Goal: Task Accomplishment & Management: Use online tool/utility

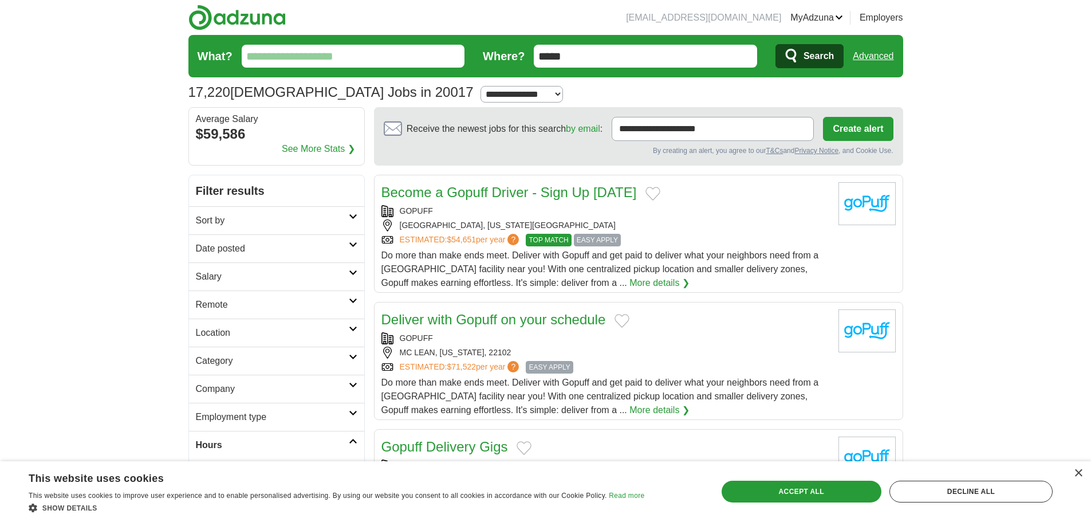
click at [434, 48] on input "What?" at bounding box center [353, 56] width 223 height 23
click at [885, 60] on link "Advanced" at bounding box center [873, 56] width 41 height 23
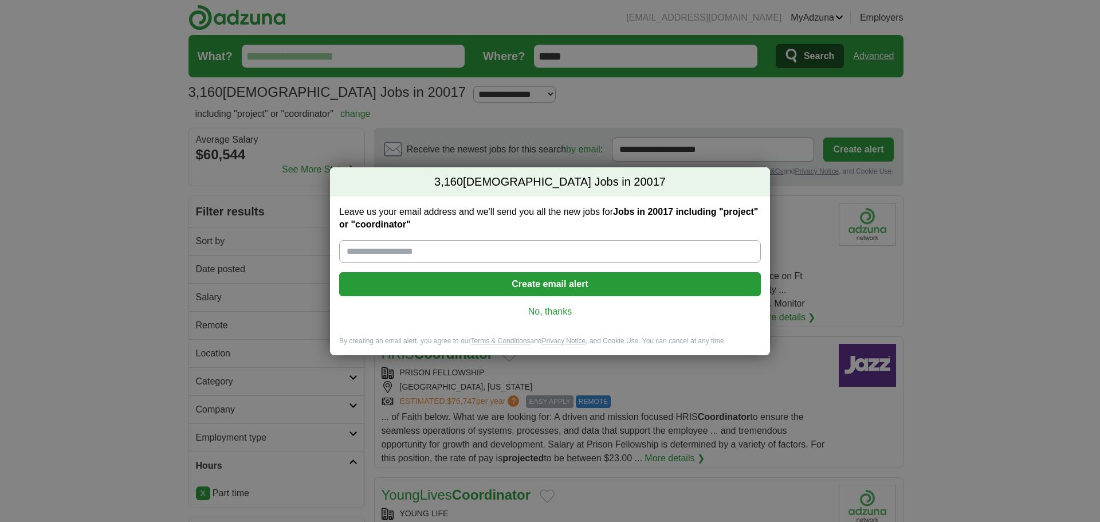
click at [554, 313] on link "No, thanks" at bounding box center [549, 311] width 403 height 13
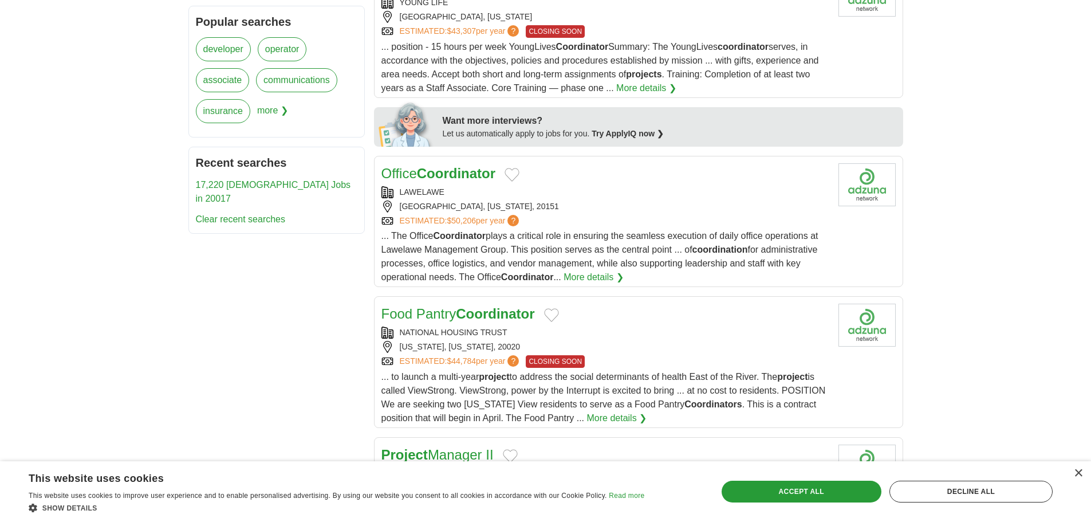
scroll to position [515, 0]
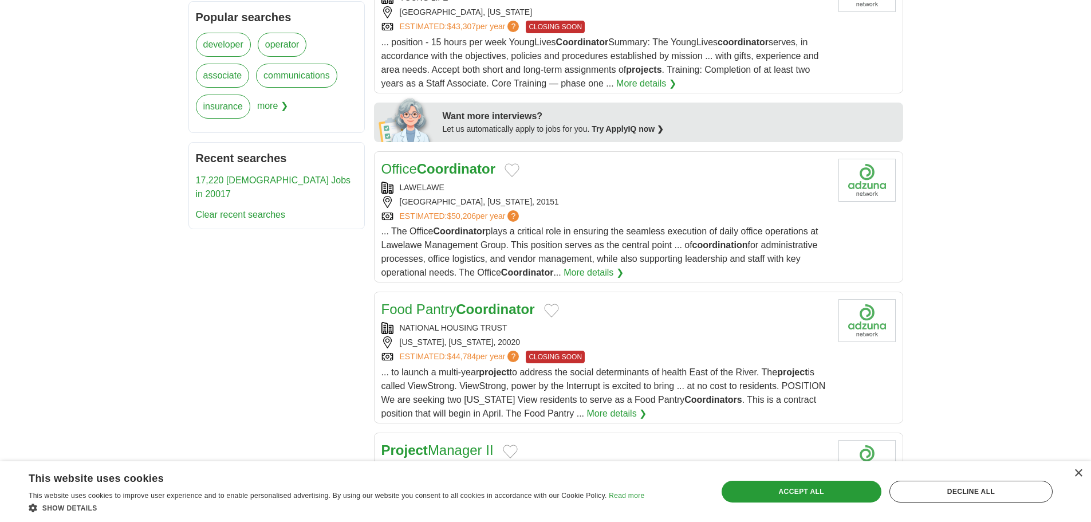
click at [660, 328] on div "NATIONAL HOUSING TRUST" at bounding box center [605, 328] width 448 height 12
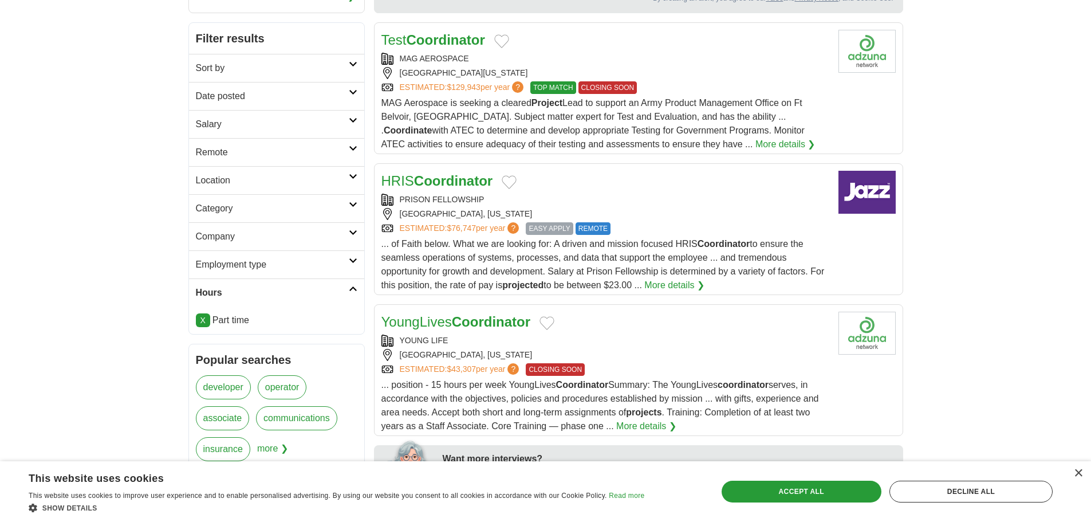
scroll to position [172, 0]
click at [308, 151] on h2 "Remote" at bounding box center [272, 154] width 153 height 14
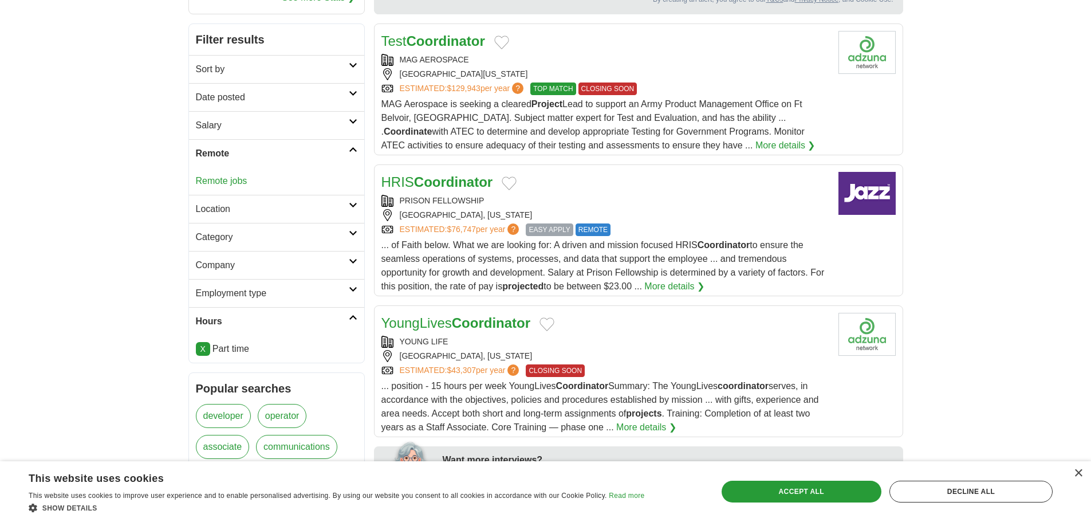
click at [307, 147] on h2 "Remote" at bounding box center [272, 154] width 153 height 14
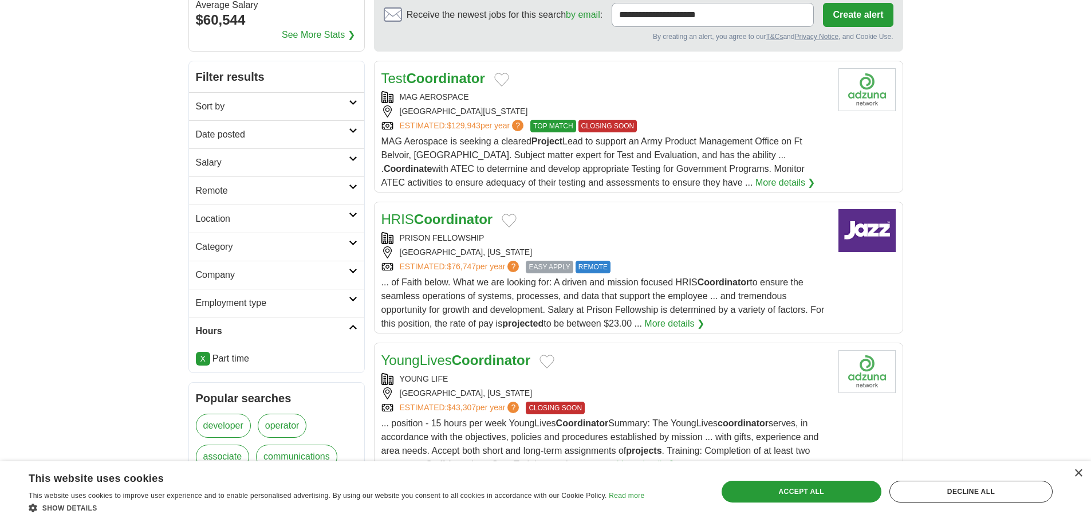
scroll to position [115, 0]
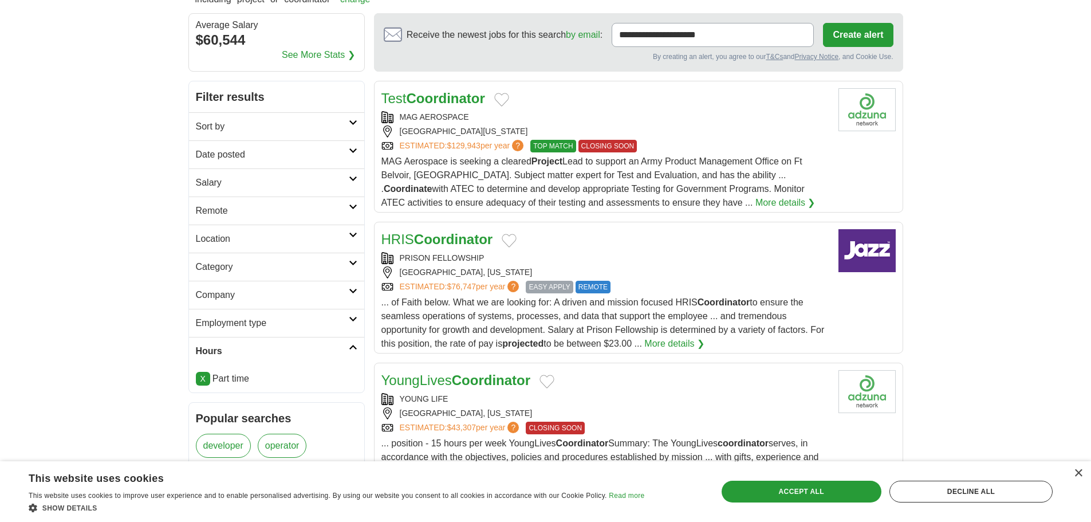
click at [282, 190] on link "Salary" at bounding box center [276, 182] width 175 height 28
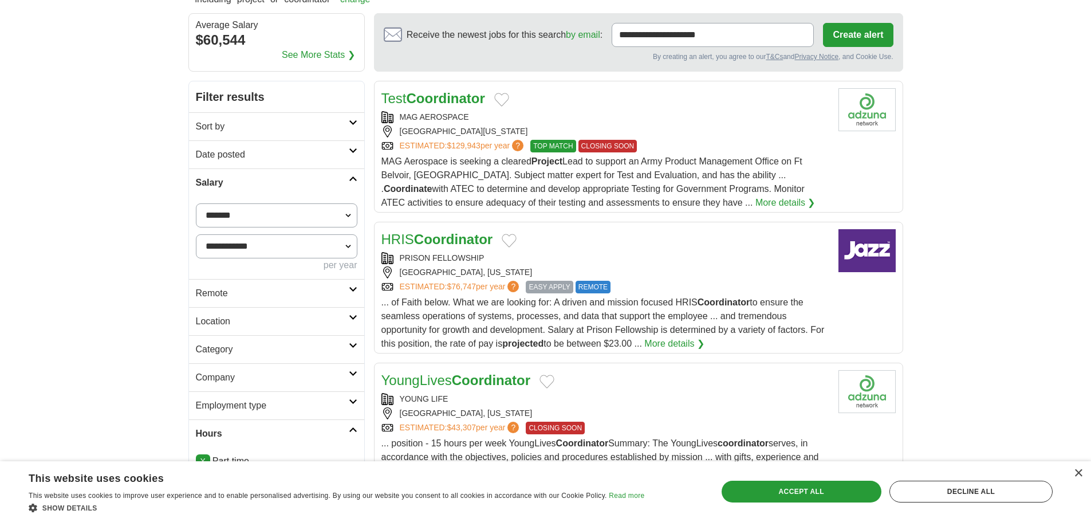
click at [278, 186] on h2 "Salary" at bounding box center [272, 183] width 153 height 14
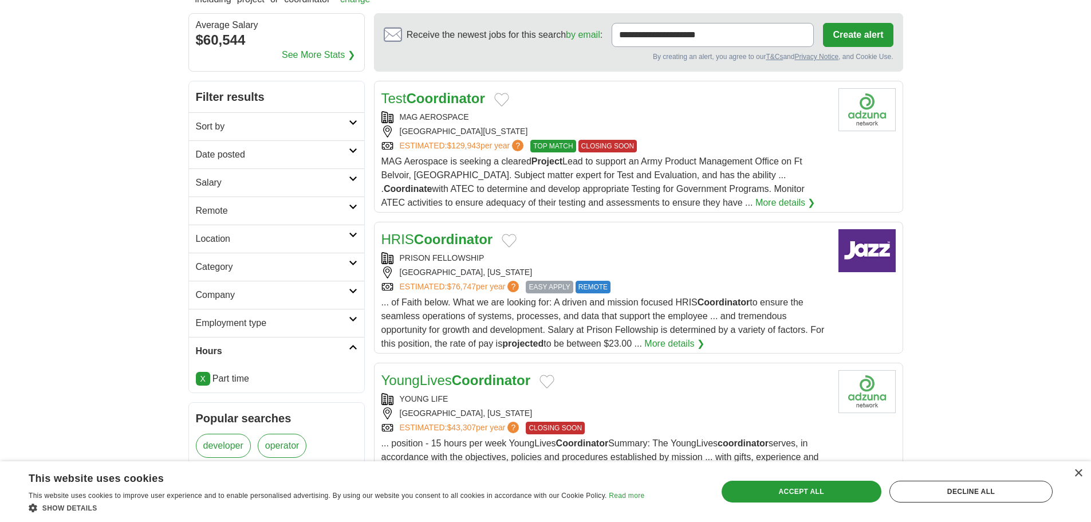
click at [273, 158] on h2 "Date posted" at bounding box center [272, 155] width 153 height 14
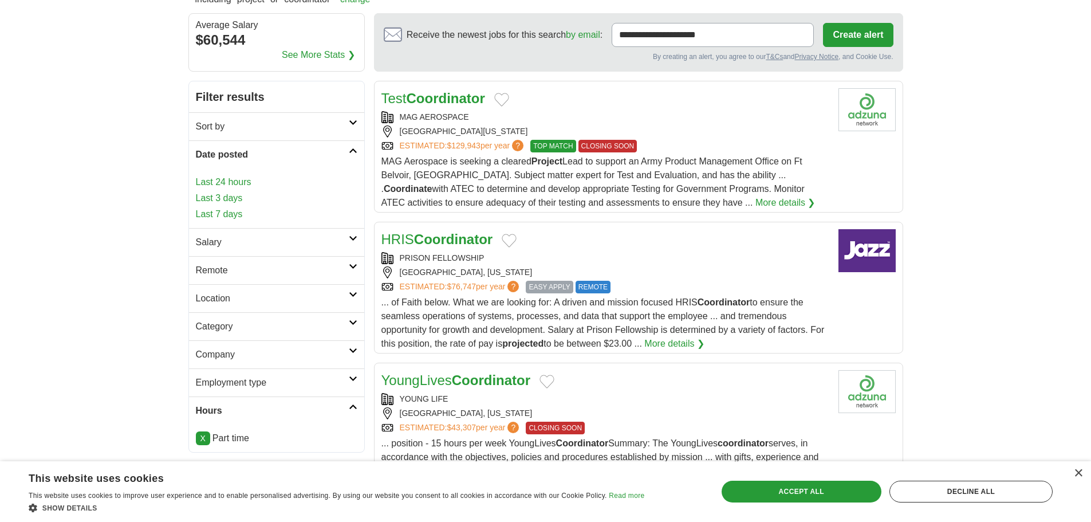
click at [273, 158] on h2 "Date posted" at bounding box center [272, 155] width 153 height 14
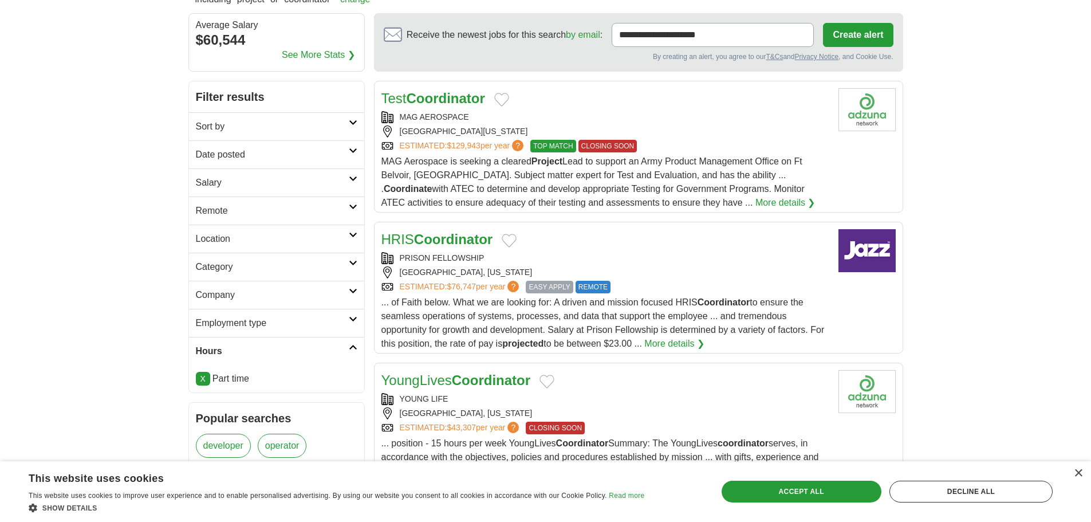
click at [273, 158] on h2 "Date posted" at bounding box center [272, 155] width 153 height 14
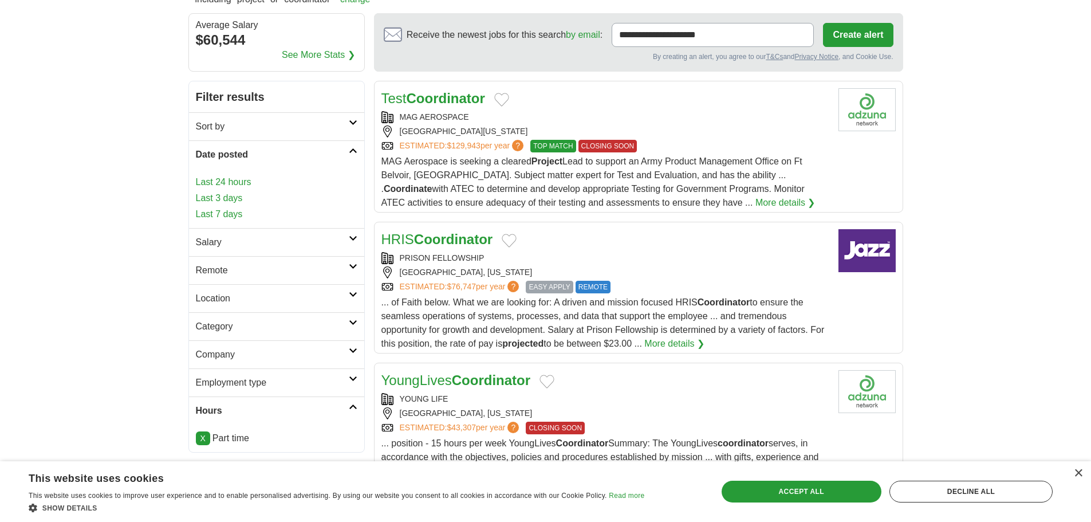
click at [212, 215] on link "Last 7 days" at bounding box center [277, 214] width 162 height 14
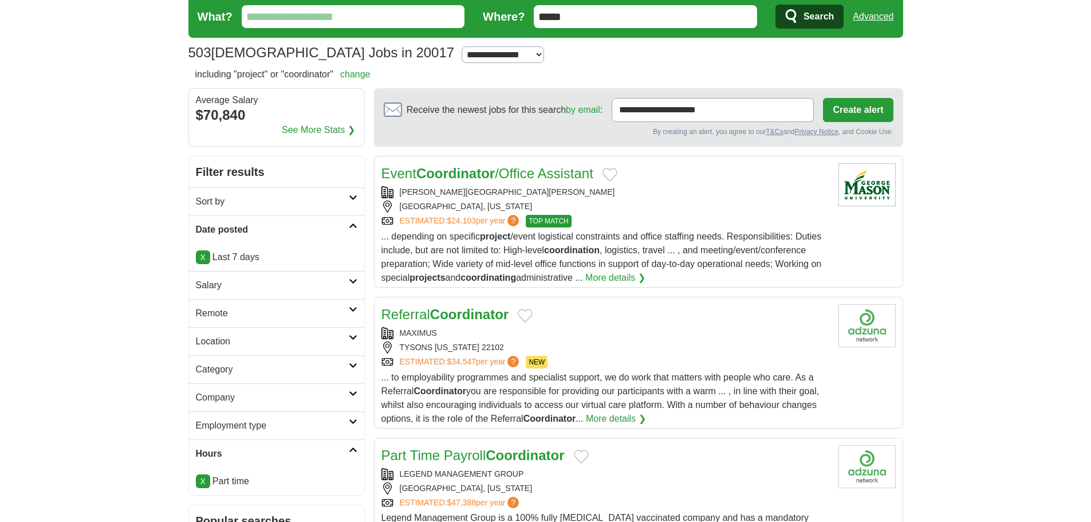
scroll to position [57, 0]
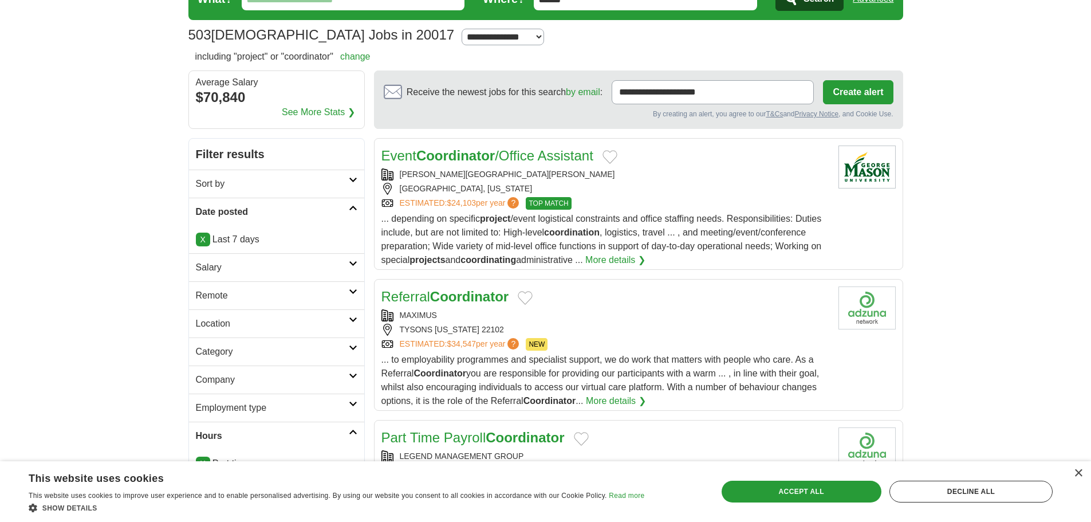
click at [299, 300] on h2 "Remote" at bounding box center [272, 296] width 153 height 14
click at [243, 321] on link "Remote jobs" at bounding box center [222, 323] width 52 height 10
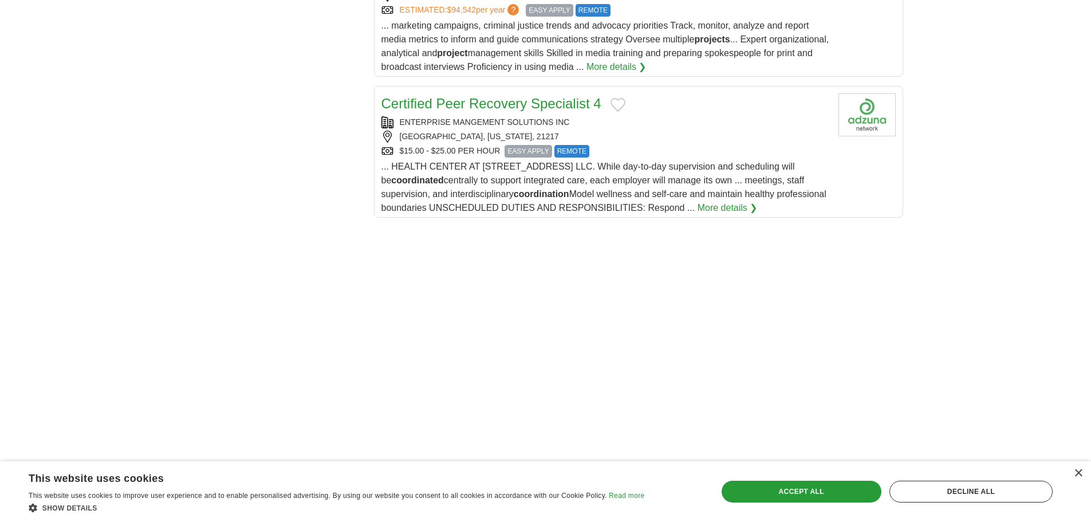
scroll to position [1489, 0]
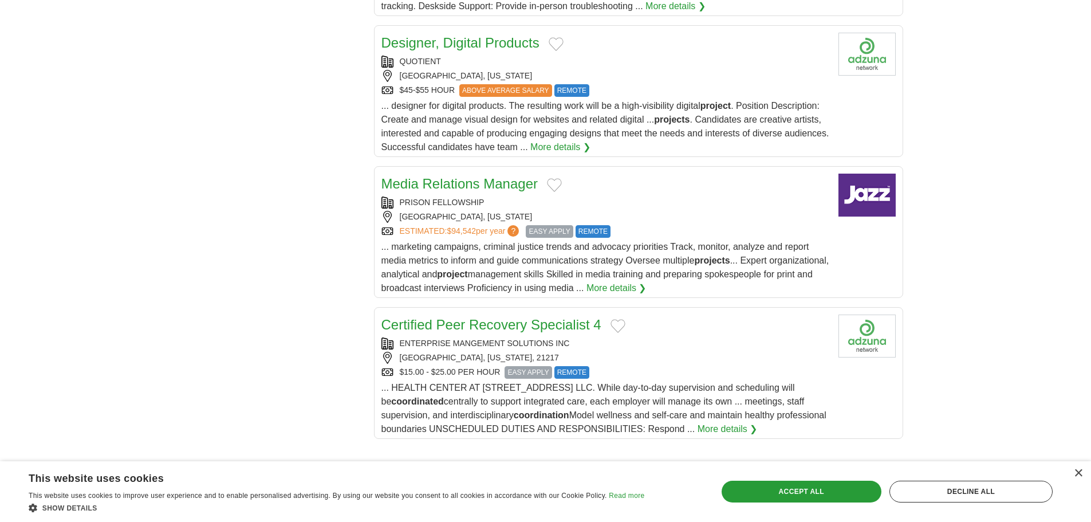
scroll to position [1260, 0]
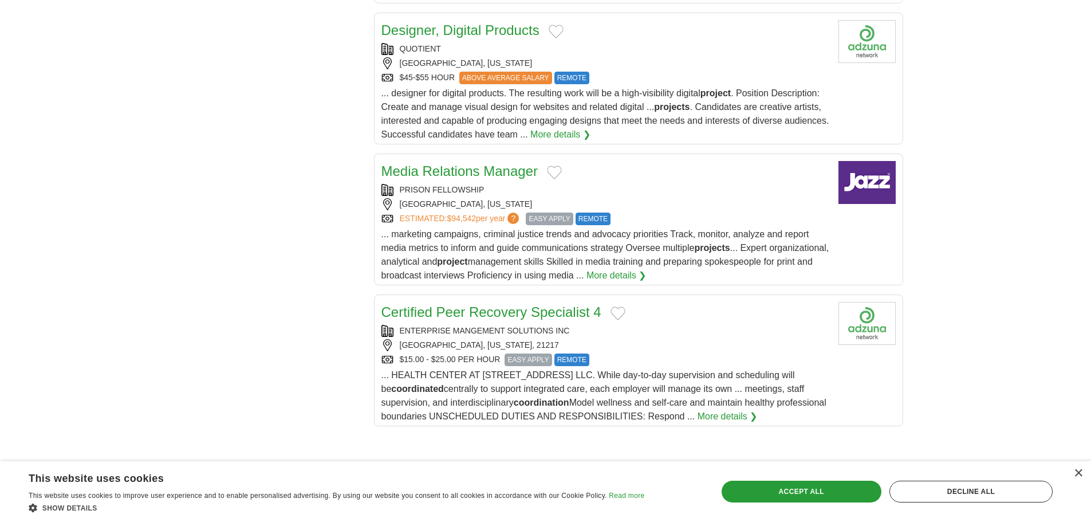
click at [266, 97] on div "**********" at bounding box center [545, 67] width 715 height 2265
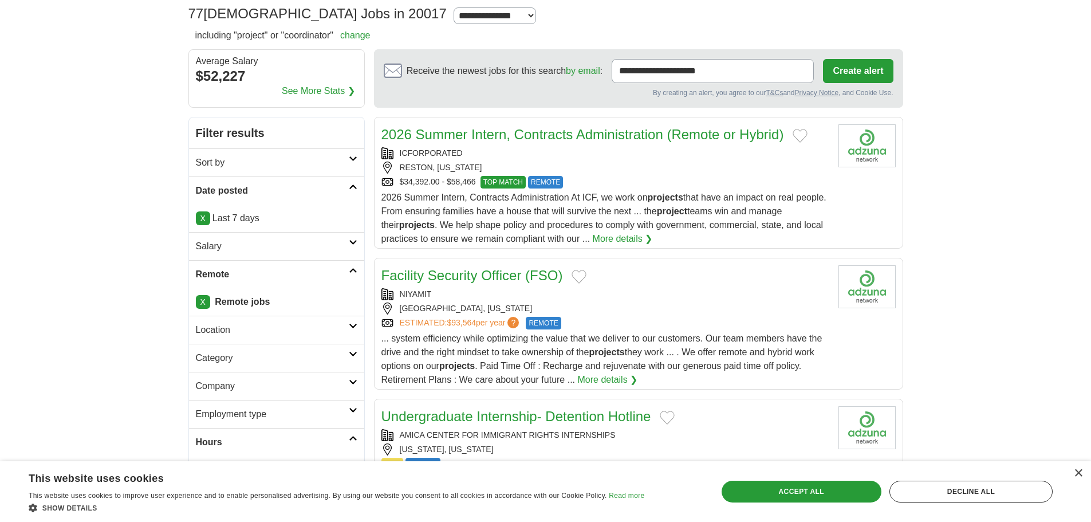
scroll to position [172, 0]
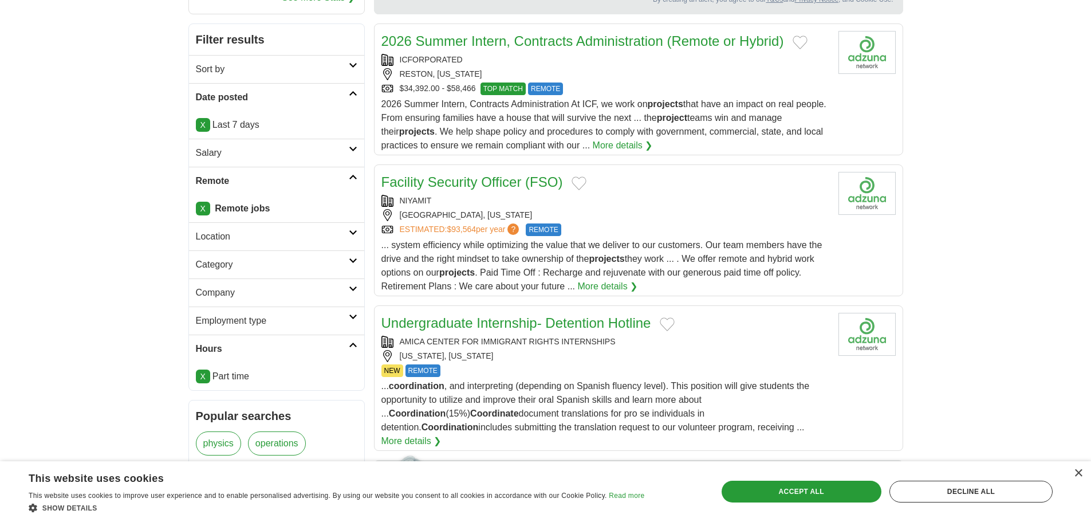
click at [249, 235] on h2 "Location" at bounding box center [272, 237] width 153 height 14
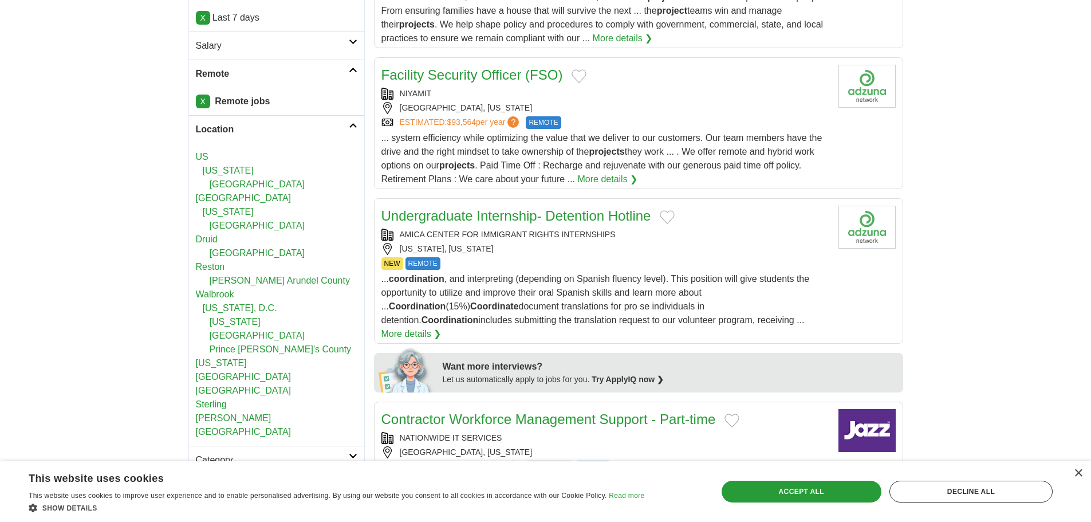
scroll to position [229, 0]
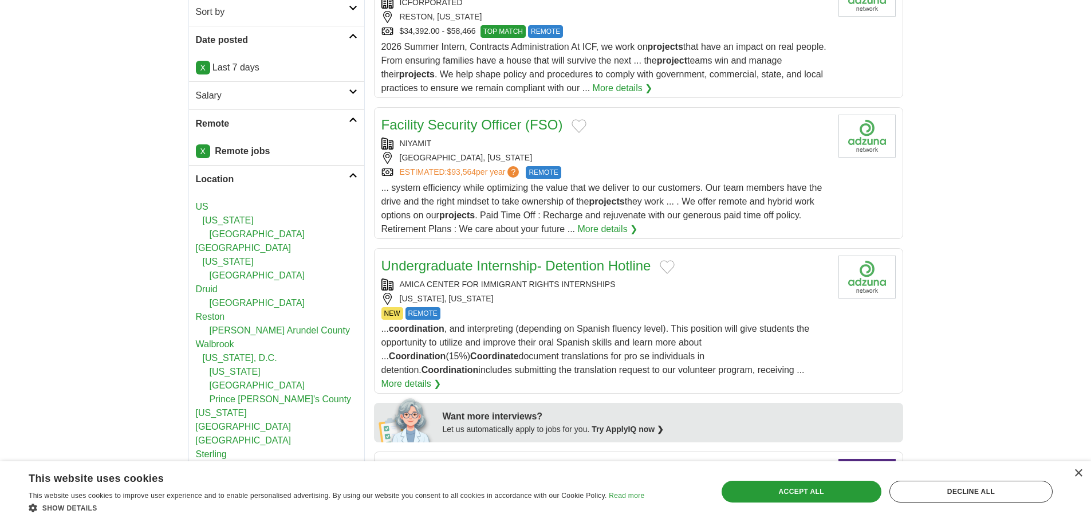
click at [248, 174] on h2 "Location" at bounding box center [272, 179] width 153 height 14
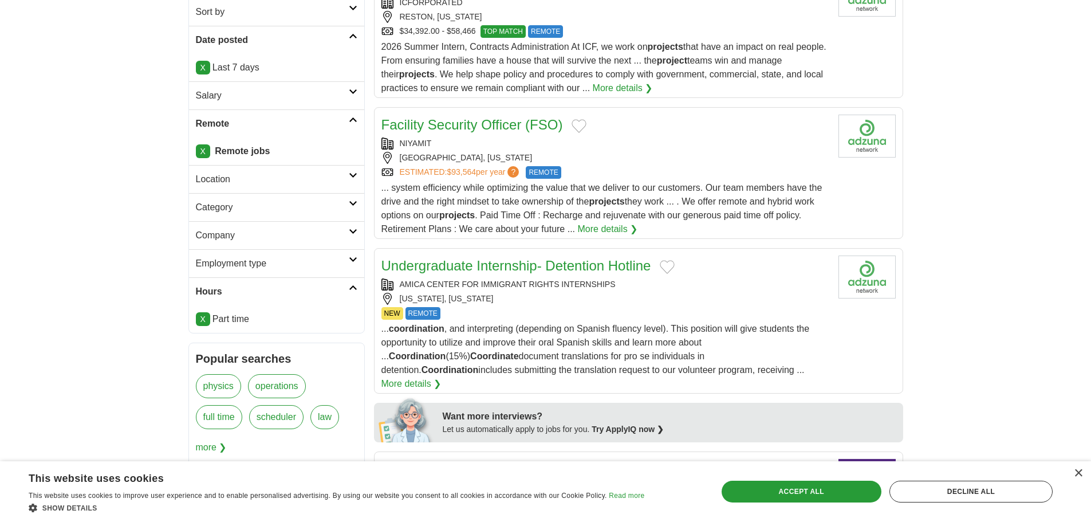
click at [243, 177] on h2 "Location" at bounding box center [272, 179] width 153 height 14
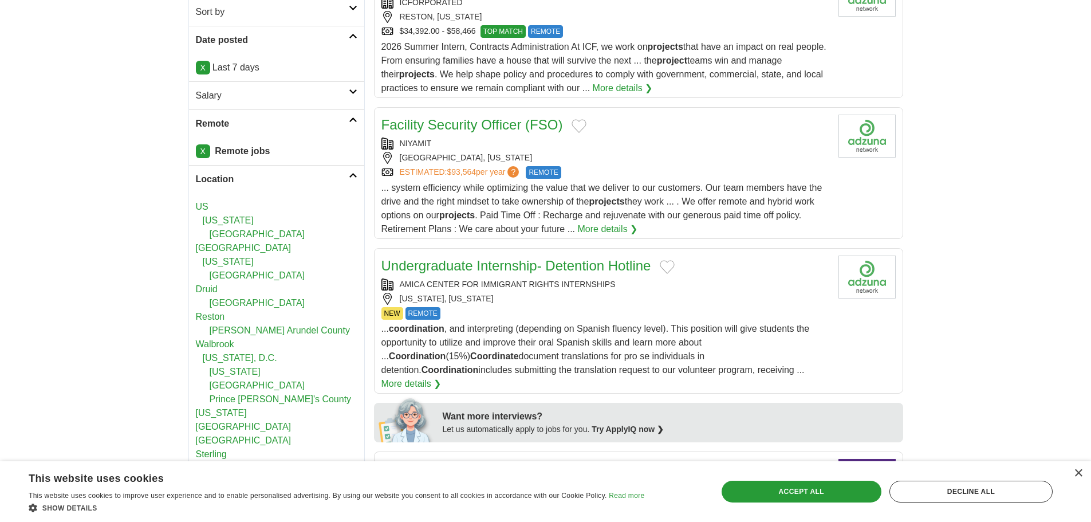
click at [243, 177] on h2 "Location" at bounding box center [272, 179] width 153 height 14
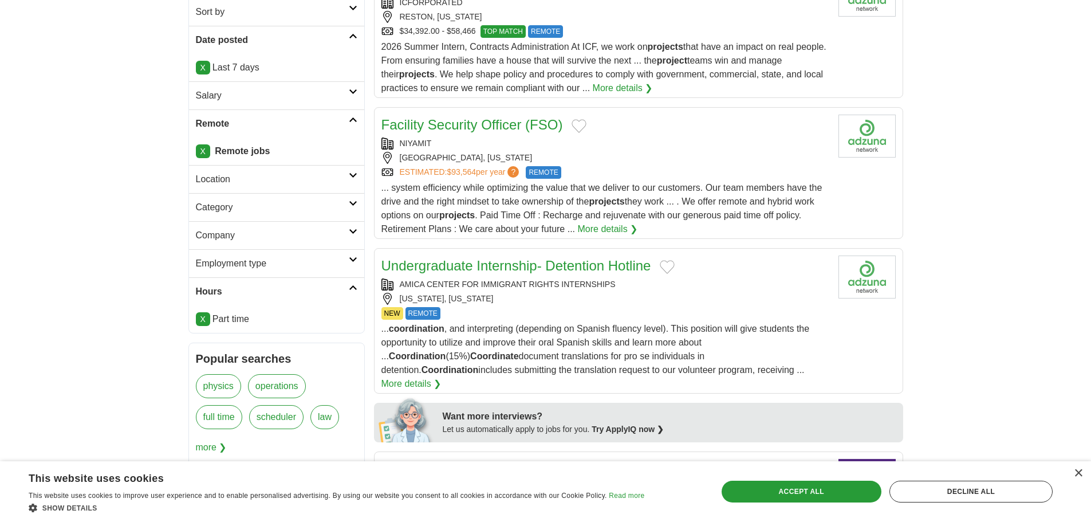
click at [243, 177] on h2 "Location" at bounding box center [272, 179] width 153 height 14
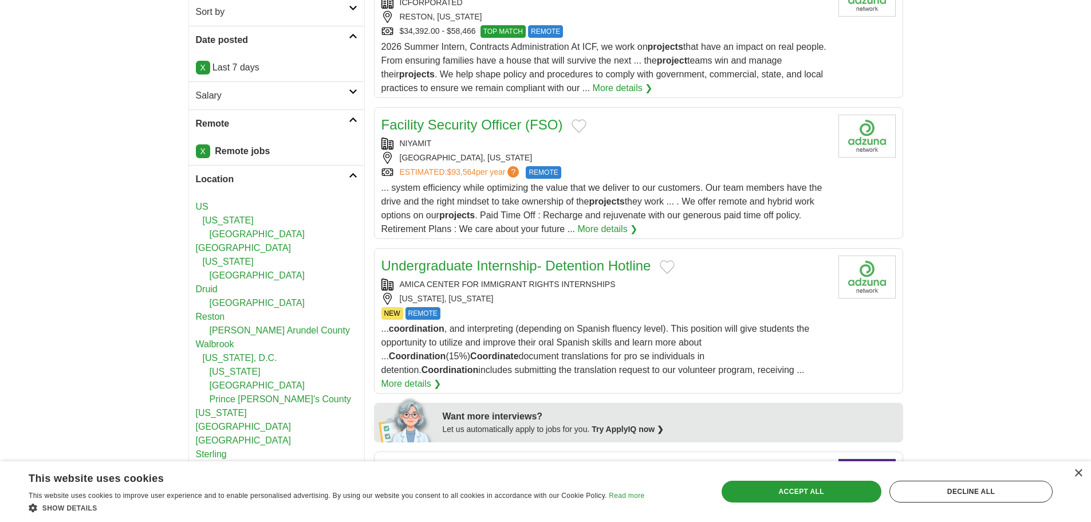
click at [254, 359] on link "[US_STATE], D.C." at bounding box center [240, 358] width 74 height 10
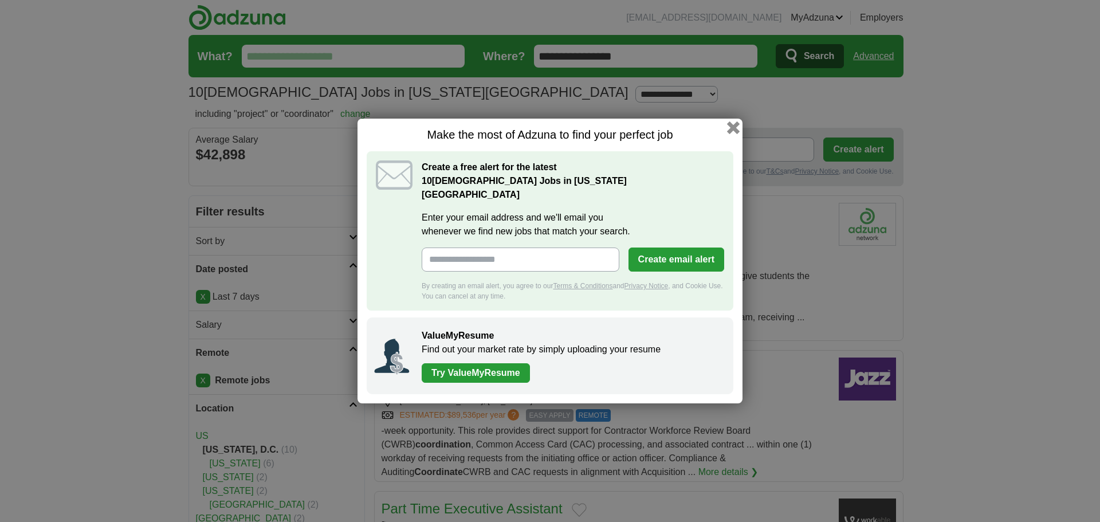
click at [733, 133] on button "button" at bounding box center [733, 127] width 13 height 13
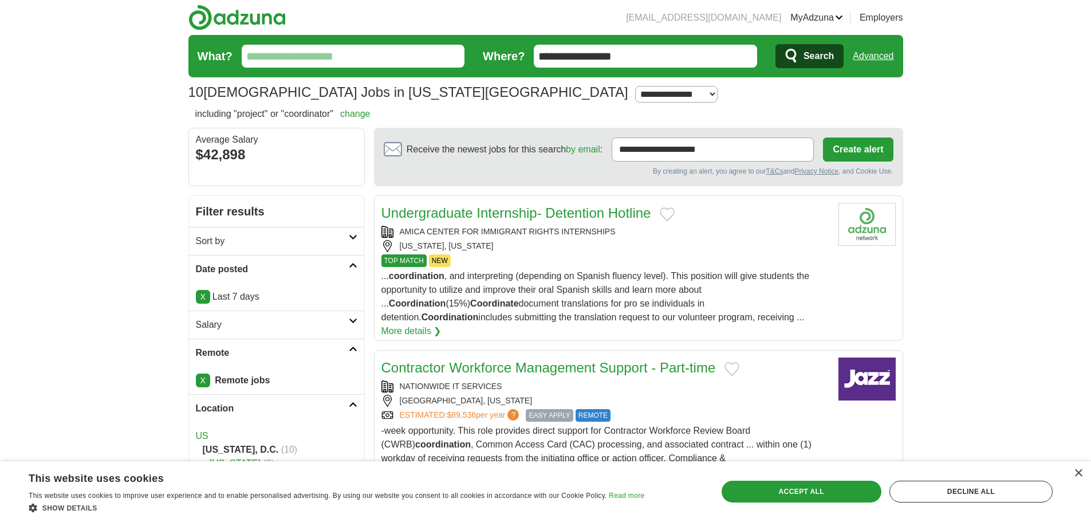
click at [189, 384] on div "X Remote jobs" at bounding box center [276, 380] width 175 height 27
click at [208, 380] on link "X" at bounding box center [203, 380] width 14 height 14
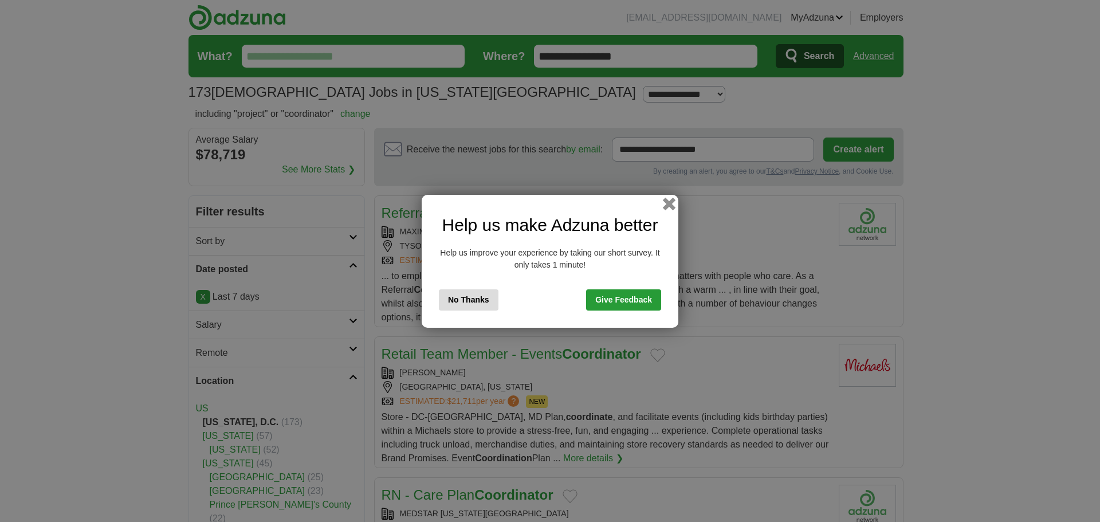
click at [671, 205] on button "button" at bounding box center [669, 203] width 13 height 13
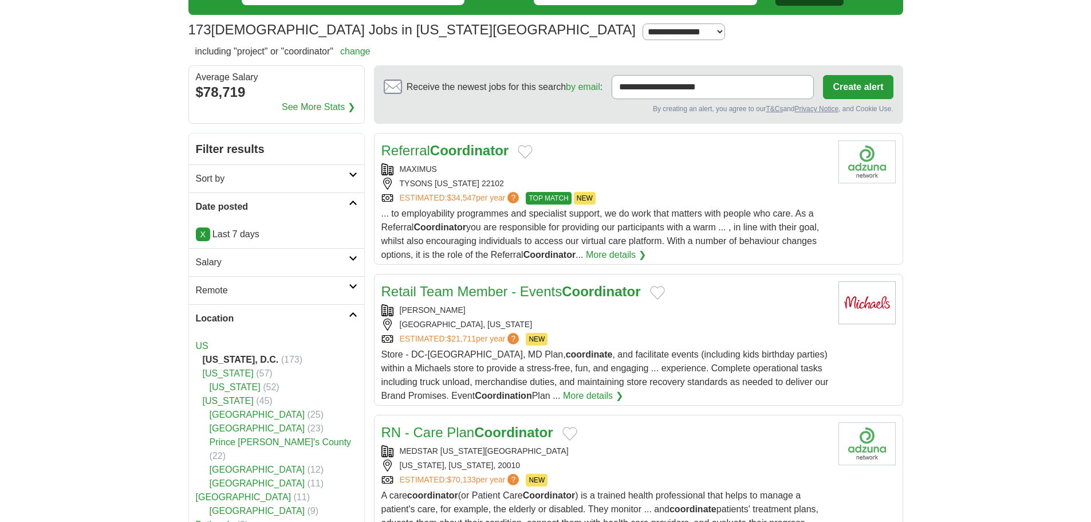
scroll to position [57, 0]
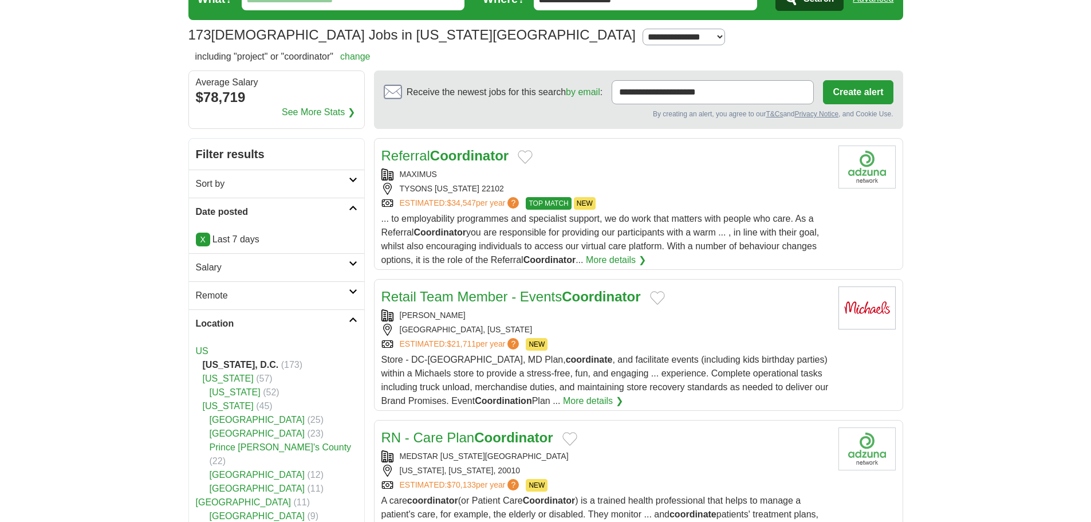
click at [253, 296] on h2 "Remote" at bounding box center [272, 296] width 153 height 14
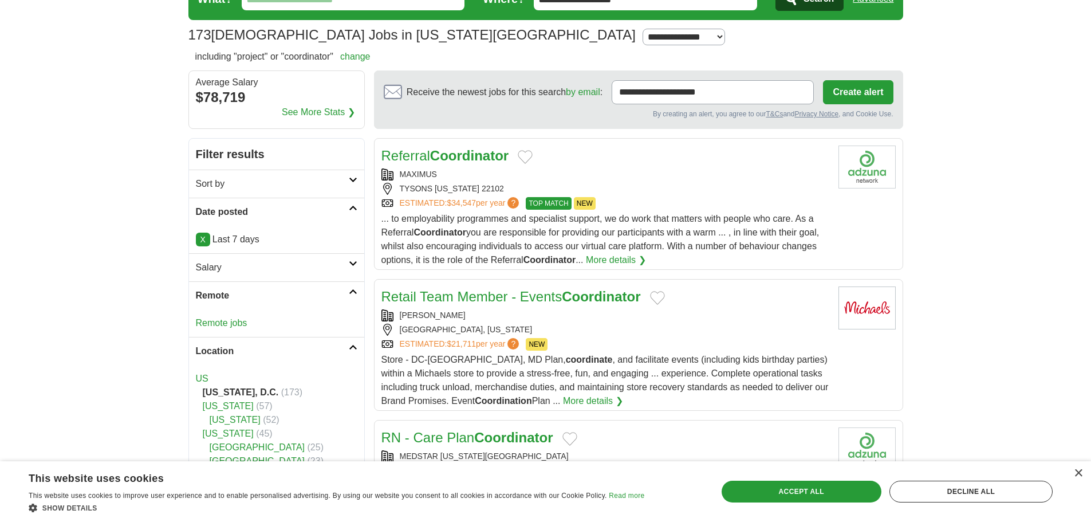
click at [216, 319] on link "Remote jobs" at bounding box center [222, 323] width 52 height 10
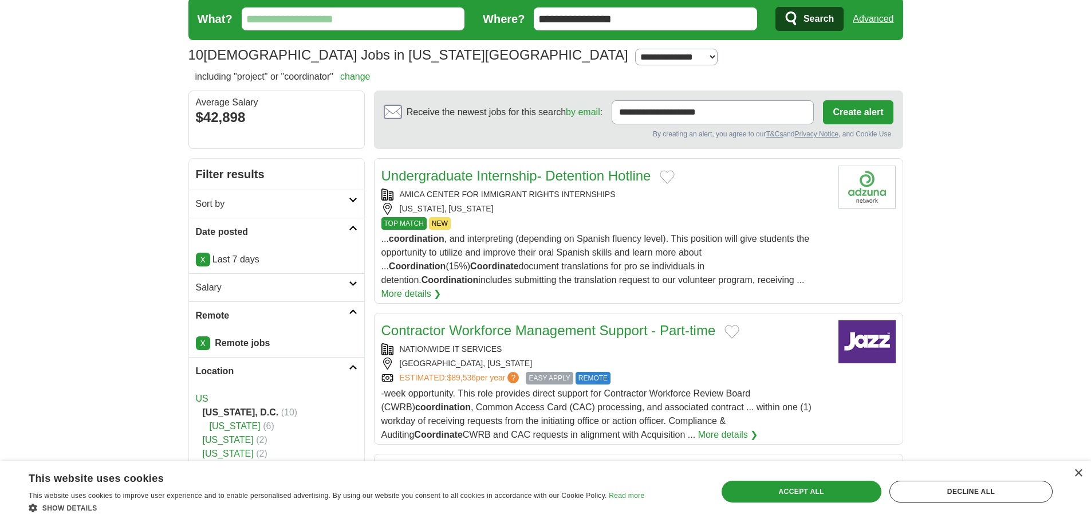
scroll to position [57, 0]
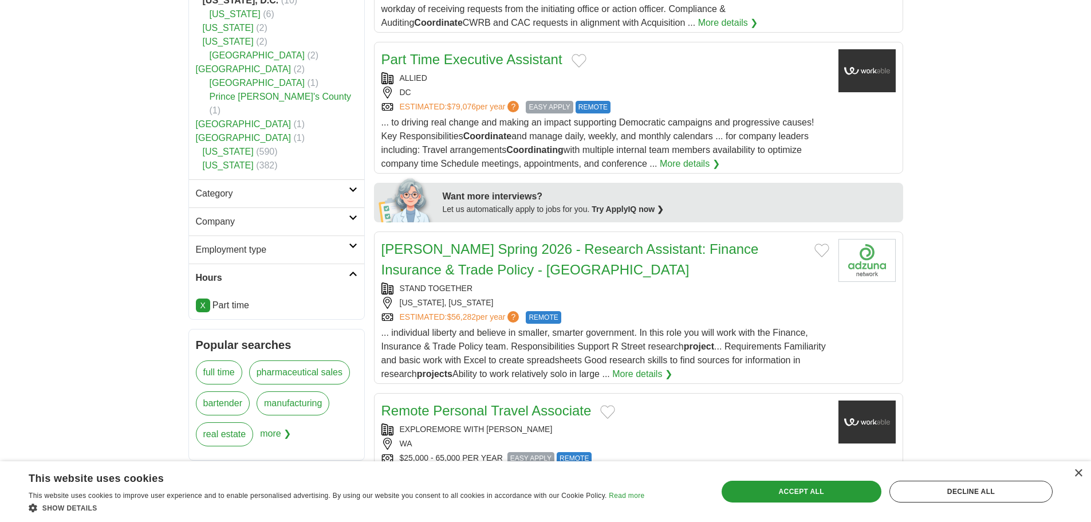
scroll to position [458, 0]
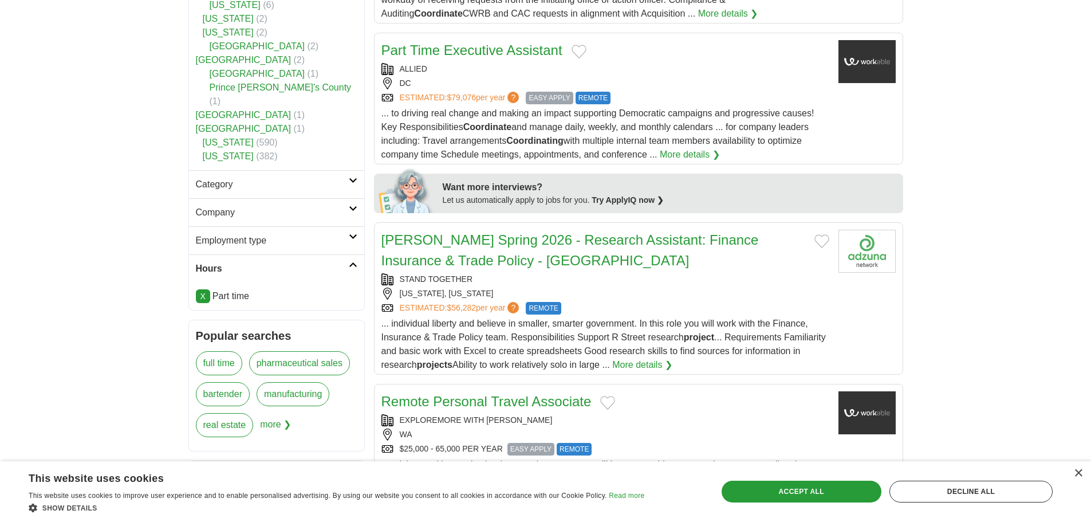
click at [974, 237] on body "jadealicia.h@gmail.com MyAdzuna Alerts Favorites Resumes ApplyIQ Preferences Po…" at bounding box center [545, 494] width 1091 height 1904
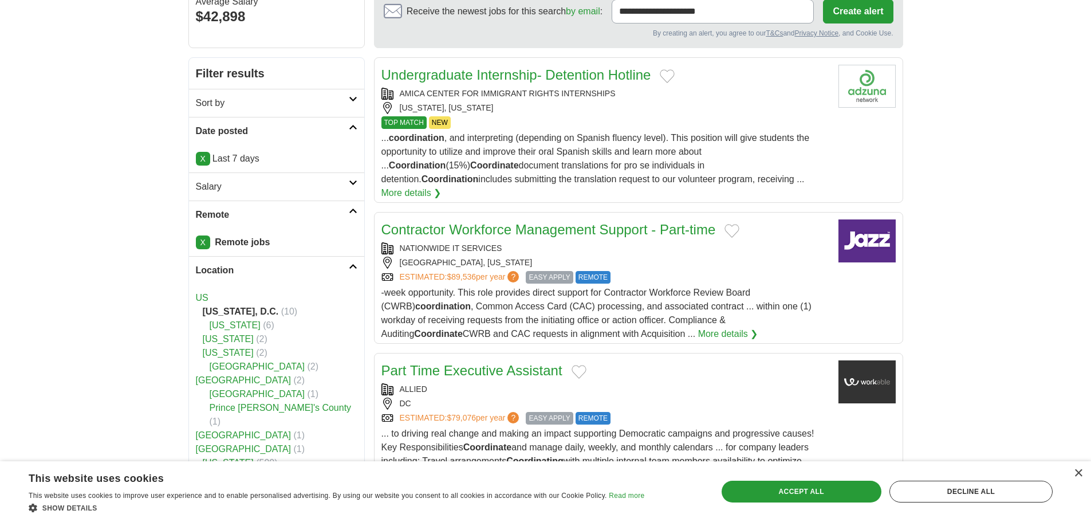
scroll to position [193, 0]
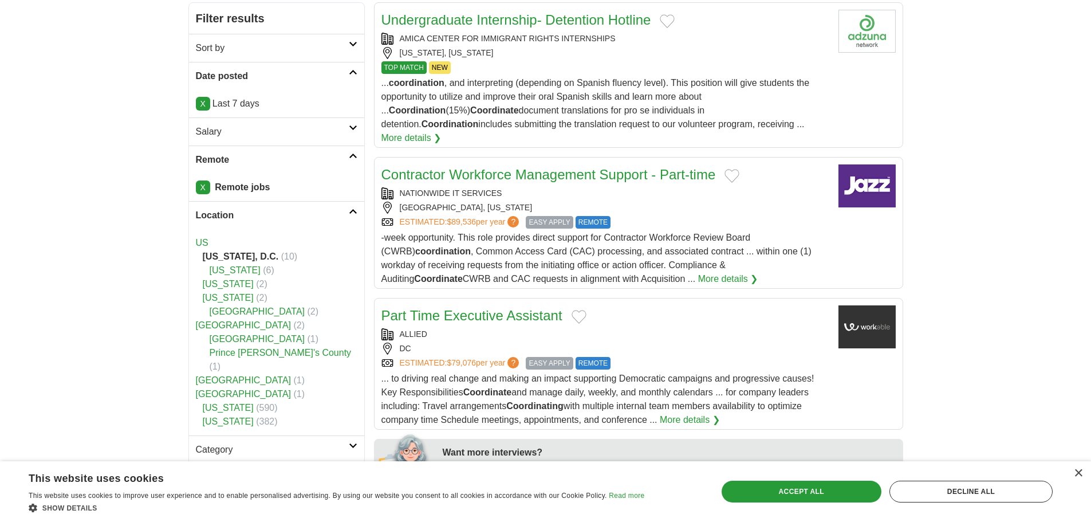
click at [233, 416] on link "[US_STATE]" at bounding box center [228, 421] width 51 height 10
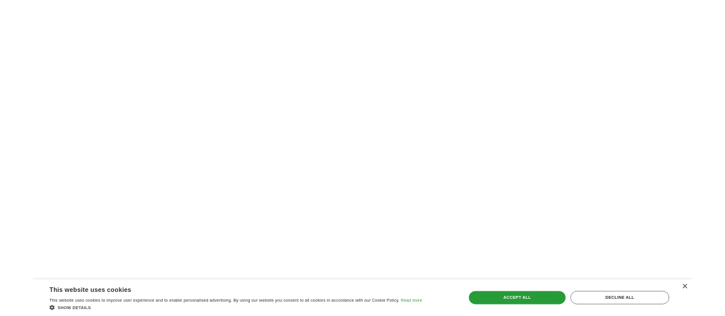
scroll to position [1890, 0]
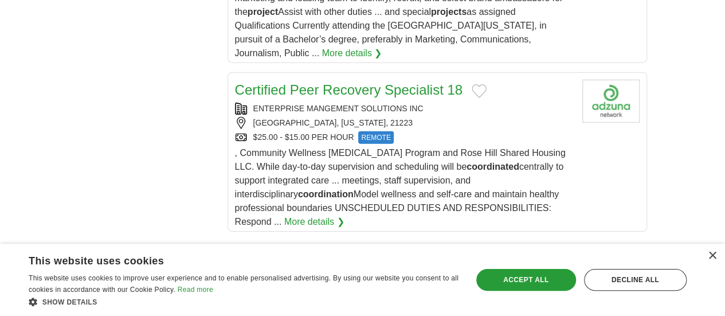
drag, startPoint x: 156, startPoint y: 101, endPoint x: 168, endPoint y: 100, distance: 11.5
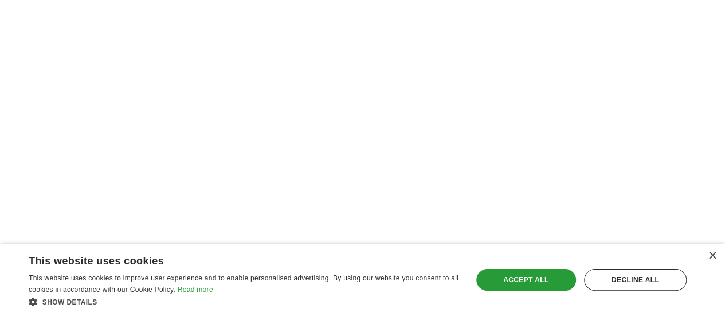
scroll to position [2219, 0]
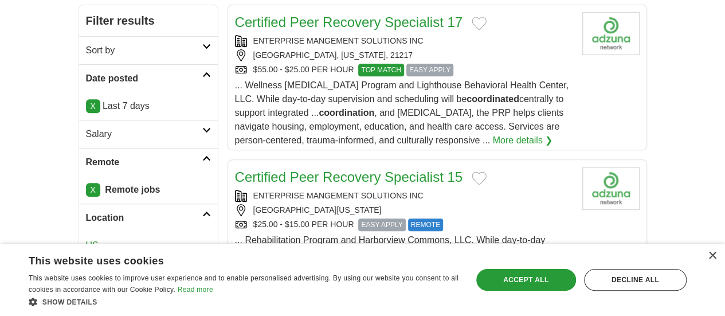
scroll to position [229, 0]
